Goal: Information Seeking & Learning: Learn about a topic

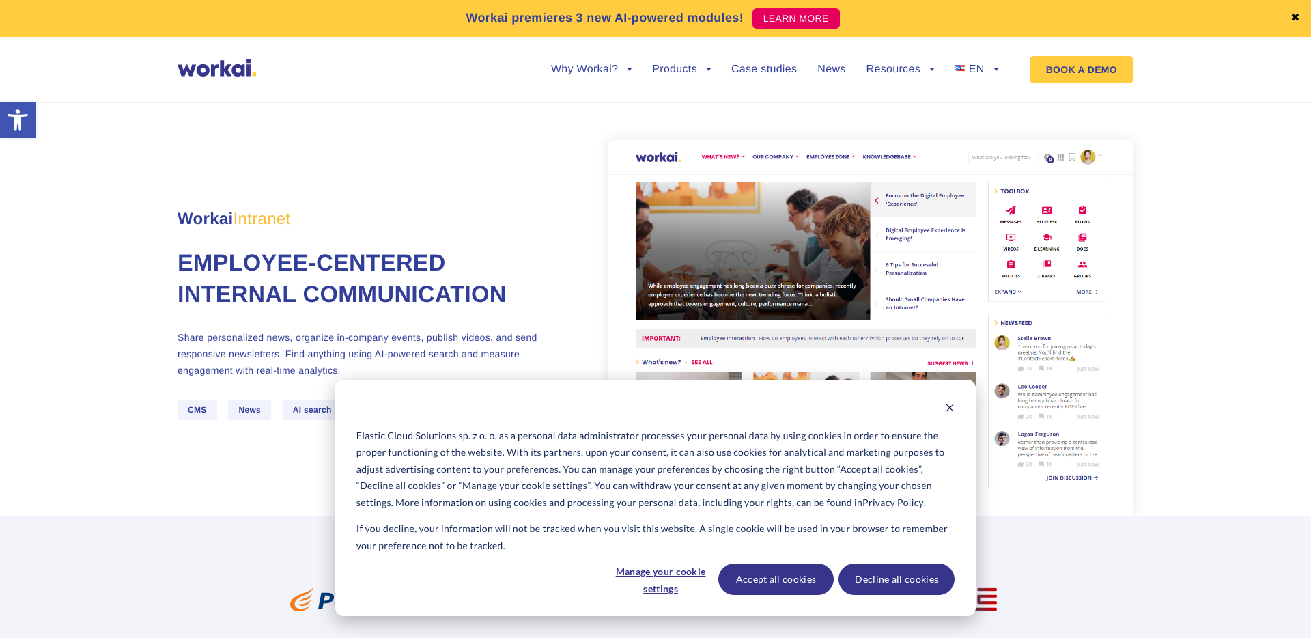
click at [956, 402] on div "Elastic Cloud Solutions sp. z o. o. as a personal data administrator processes …" at bounding box center [655, 498] width 640 height 236
click at [950, 410] on icon "Dismiss cookie banner" at bounding box center [950, 408] width 10 height 10
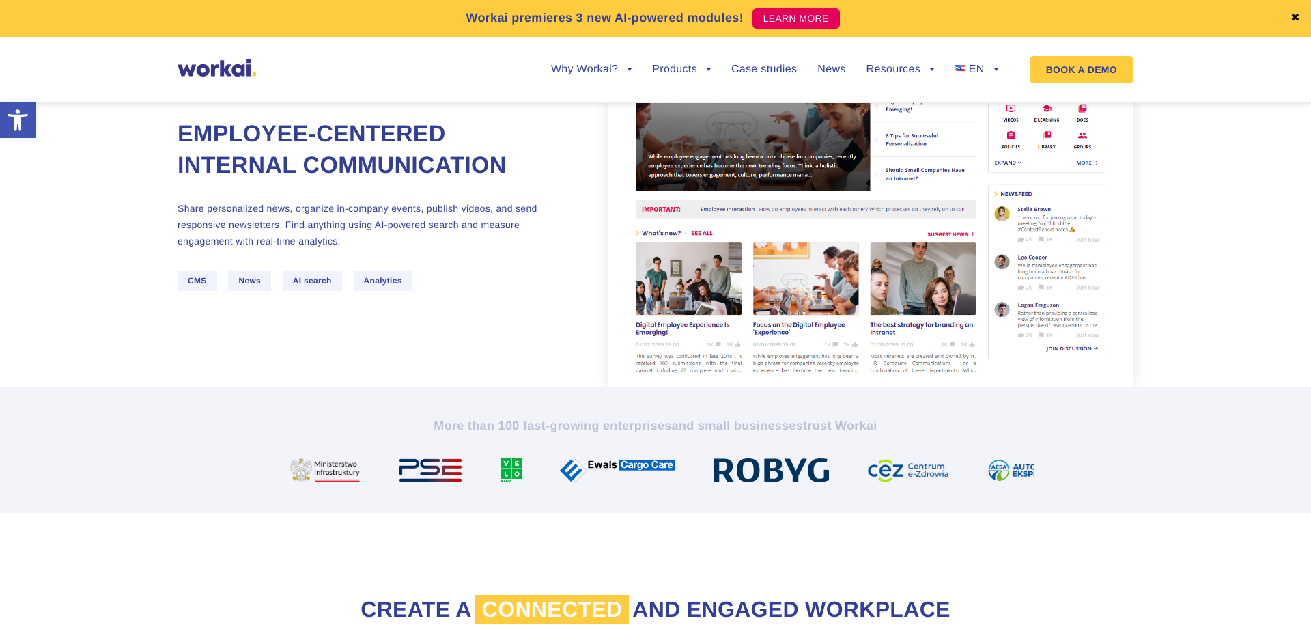
scroll to position [61, 0]
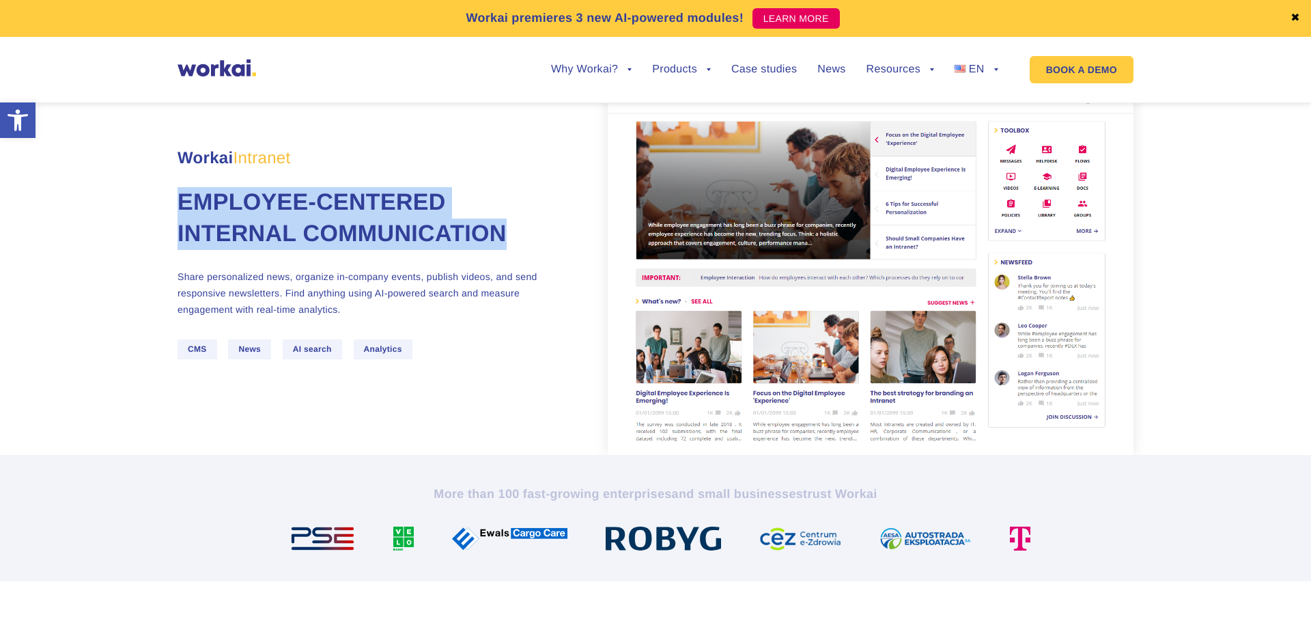
copy h1 "Employee-centered internal communication"
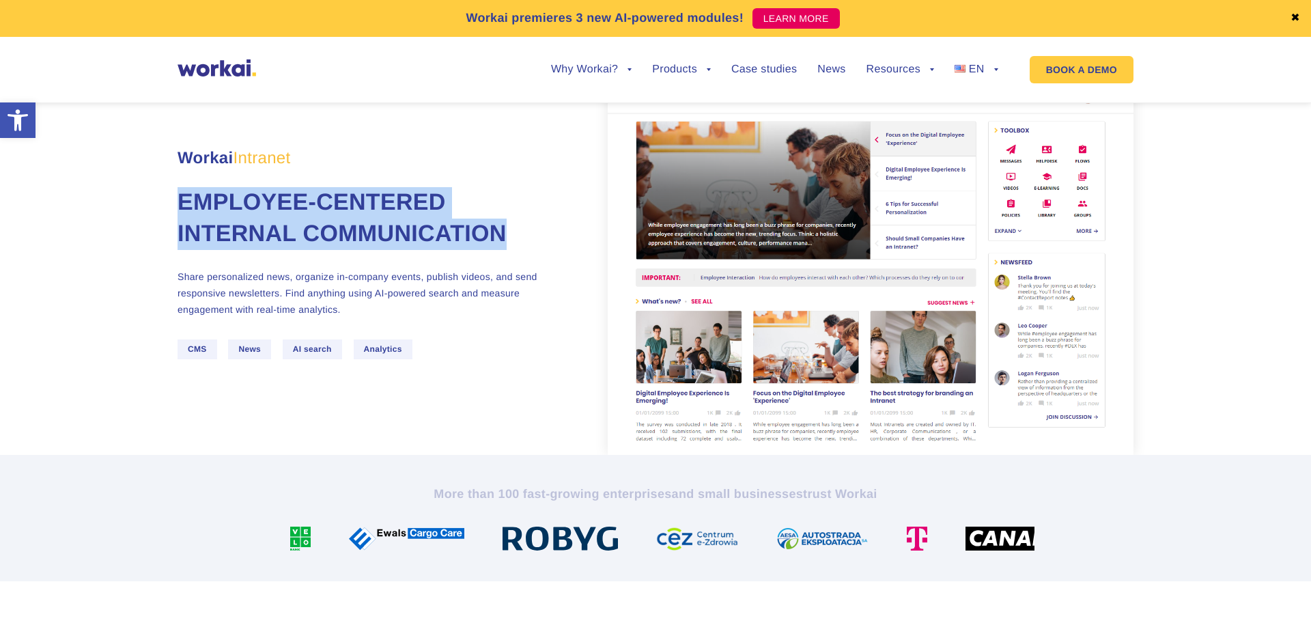
drag, startPoint x: 547, startPoint y: 227, endPoint x: 165, endPoint y: 215, distance: 382.5
click at [165, 215] on section "Workai Intranet Employee-centered internal communication Share personalized new…" at bounding box center [655, 240] width 1311 height 430
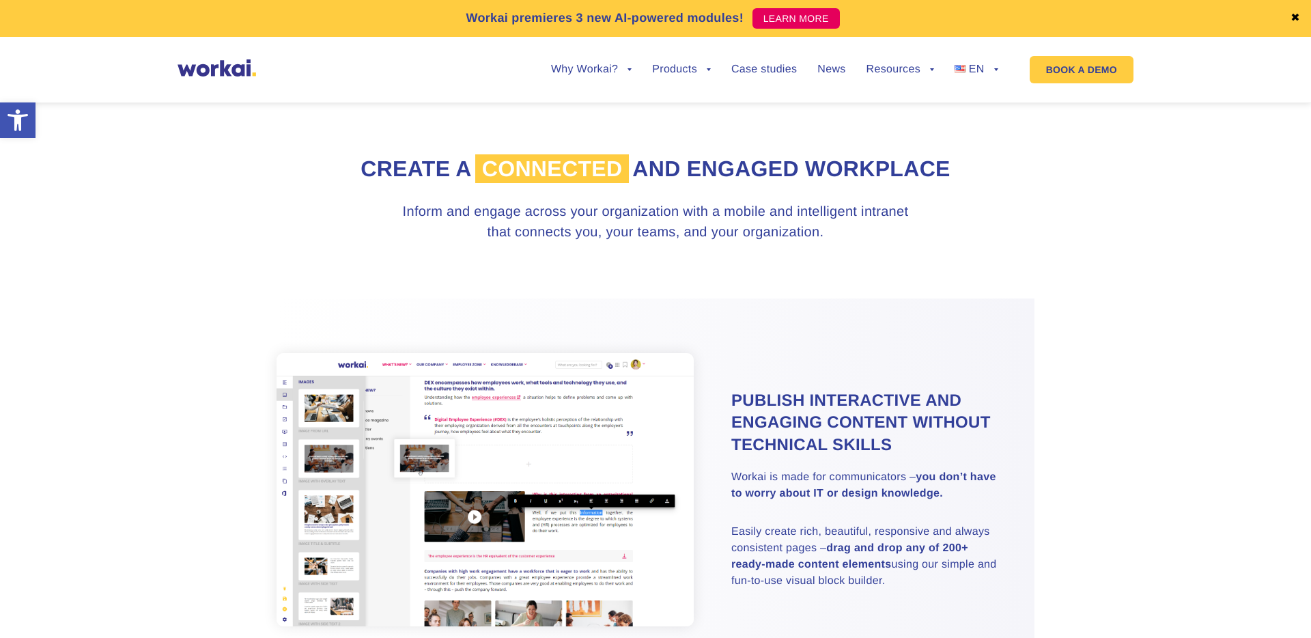
click at [390, 309] on div "Publish interactive and engaging content without technical skills Workai is mad…" at bounding box center [655, 489] width 758 height 382
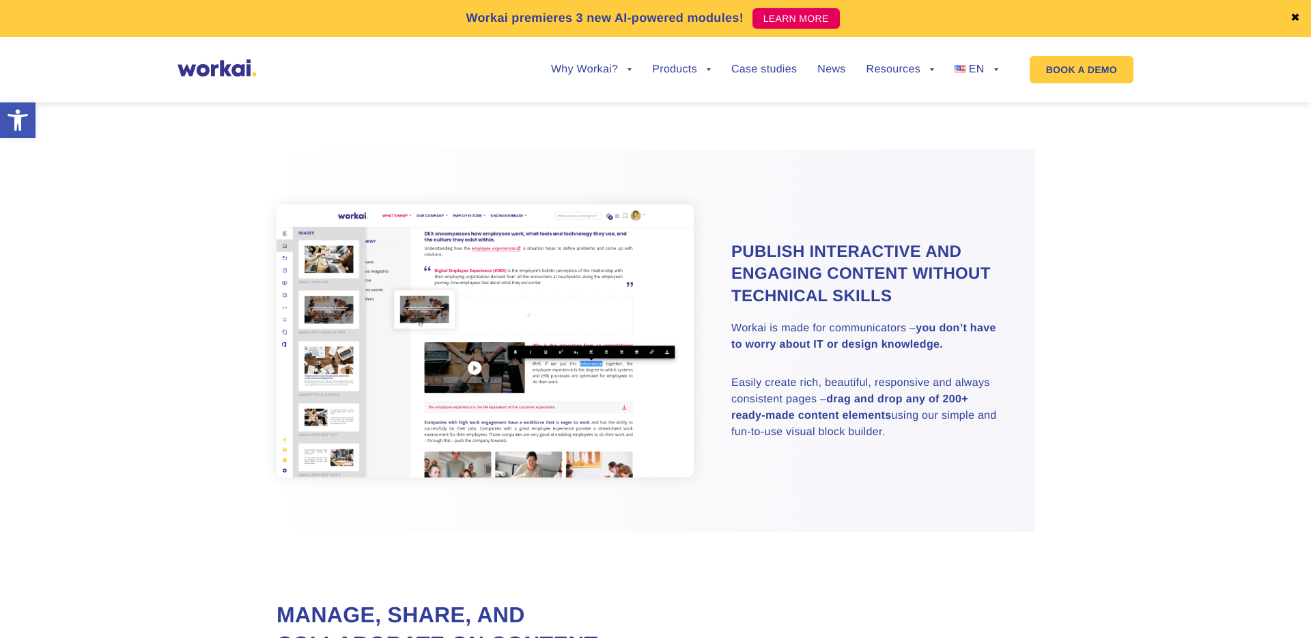
scroll to position [720, 0]
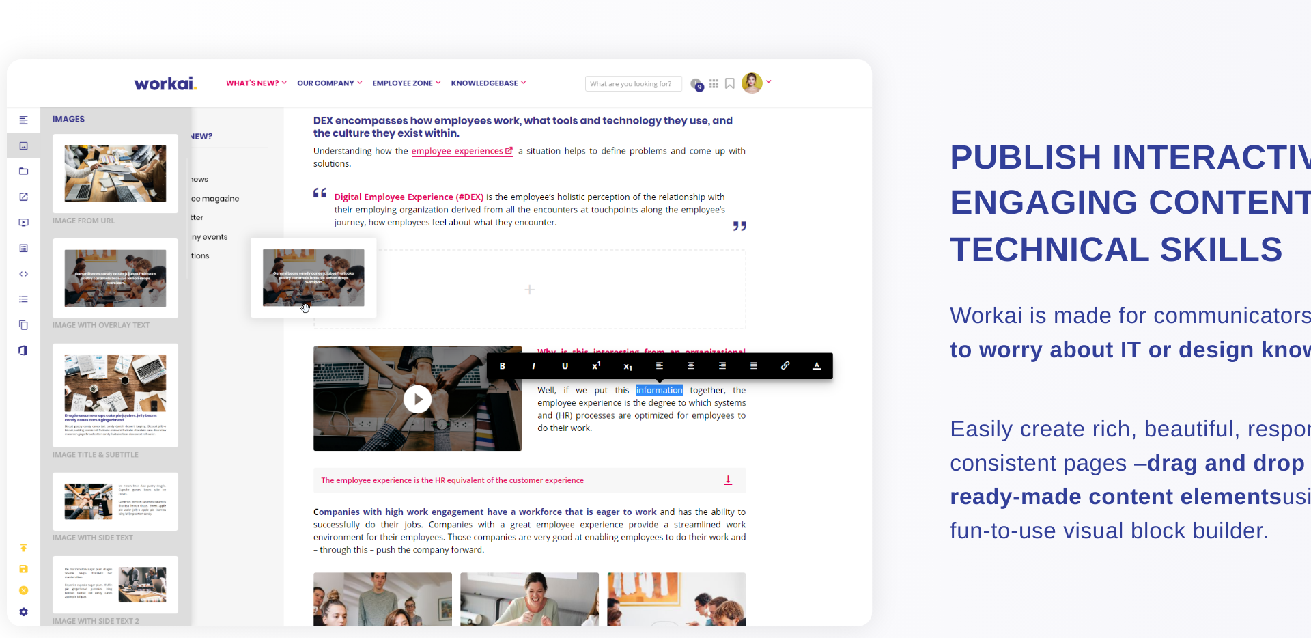
click at [571, 325] on img at bounding box center [484, 339] width 417 height 273
click at [508, 294] on img at bounding box center [484, 339] width 417 height 273
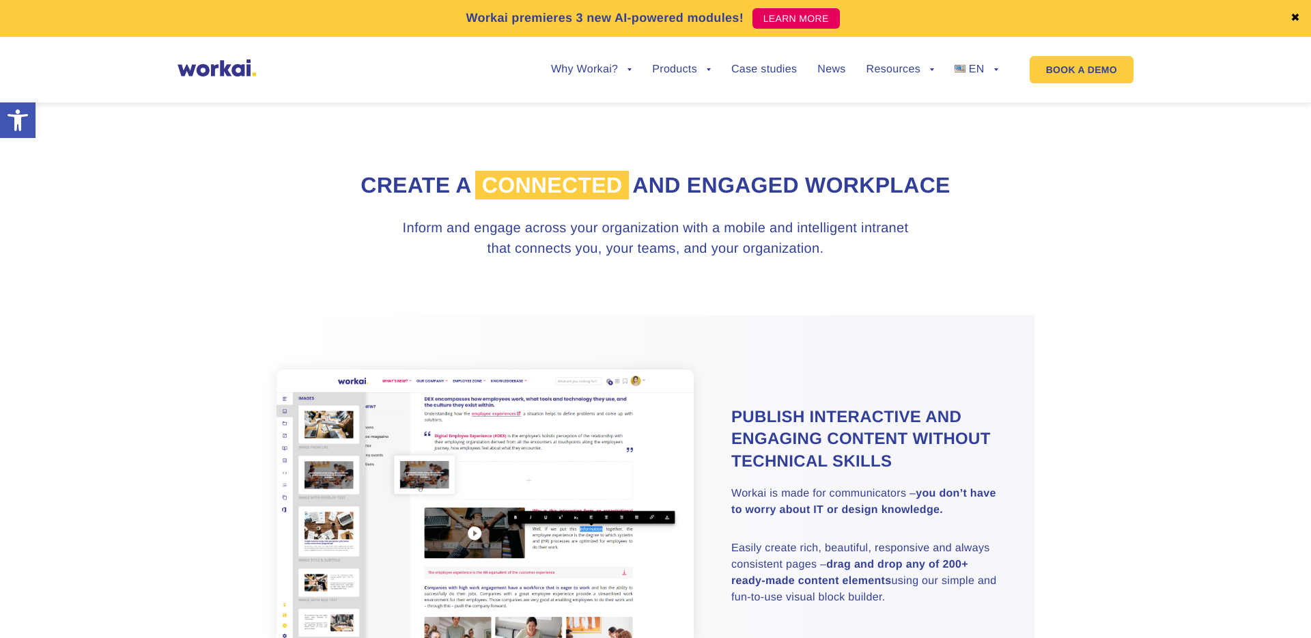
scroll to position [0, 0]
